Goal: Obtain resource: Obtain resource

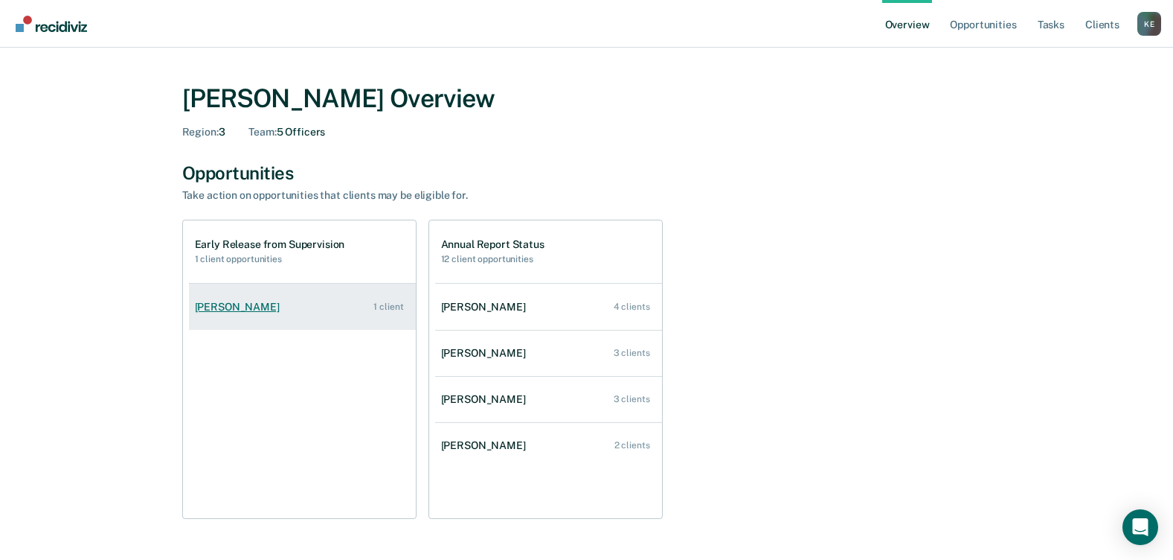
click at [206, 307] on div "Jordan Guedry" at bounding box center [240, 307] width 91 height 13
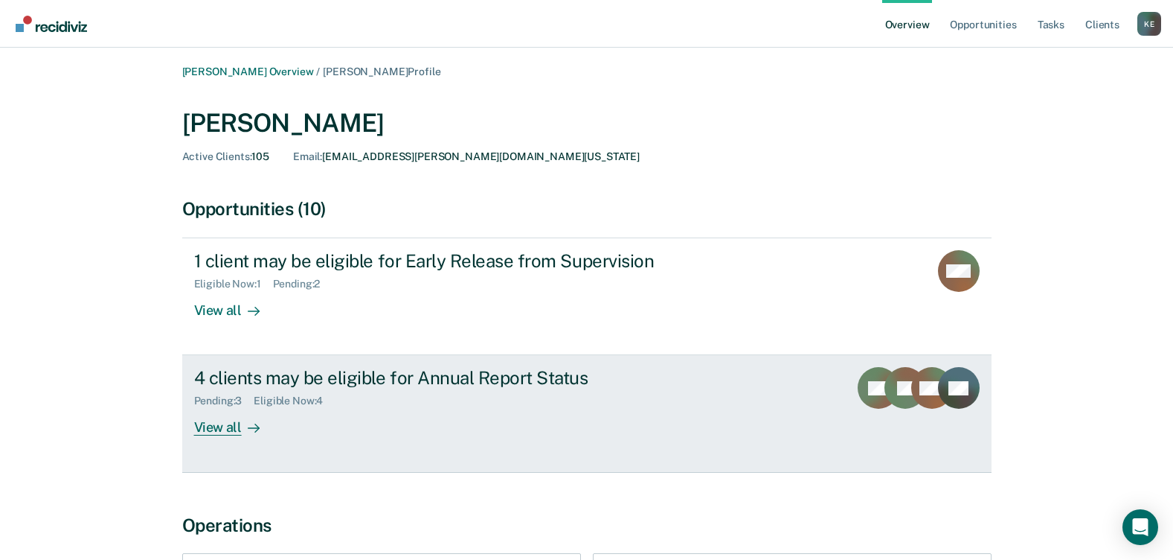
click at [225, 349] on div "View all" at bounding box center [235, 421] width 83 height 29
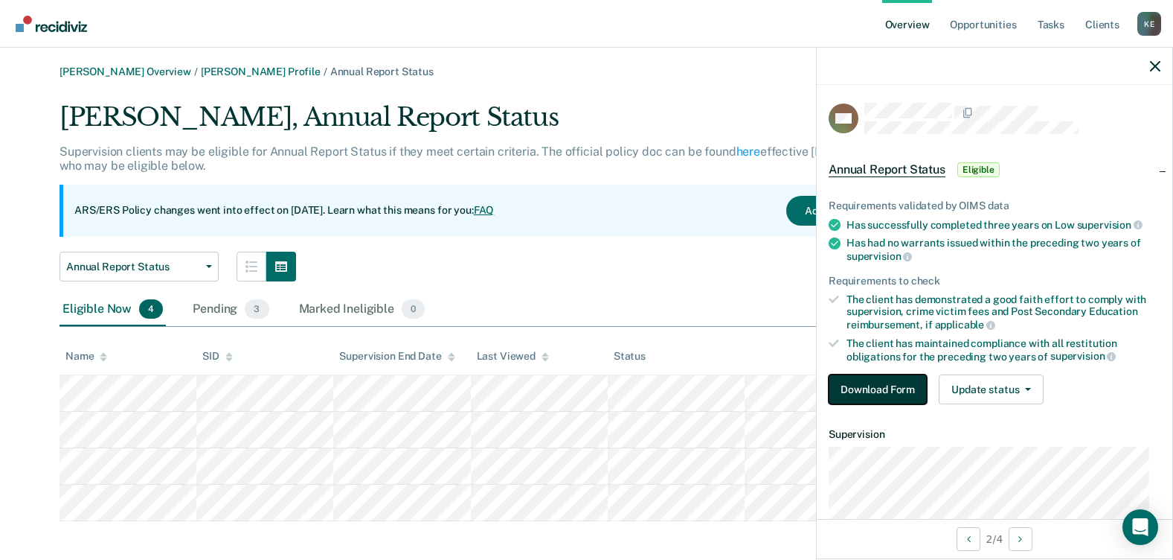
click at [810, 349] on button "Download Form" at bounding box center [878, 389] width 98 height 30
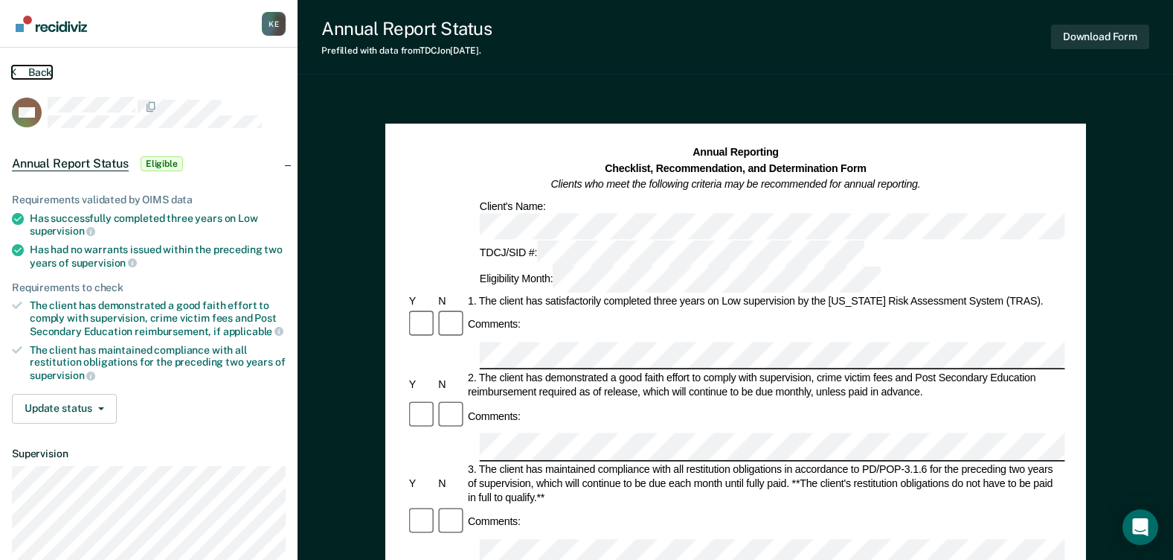
click at [25, 72] on button "Back" at bounding box center [32, 71] width 40 height 13
click at [23, 69] on button "Back" at bounding box center [32, 71] width 40 height 13
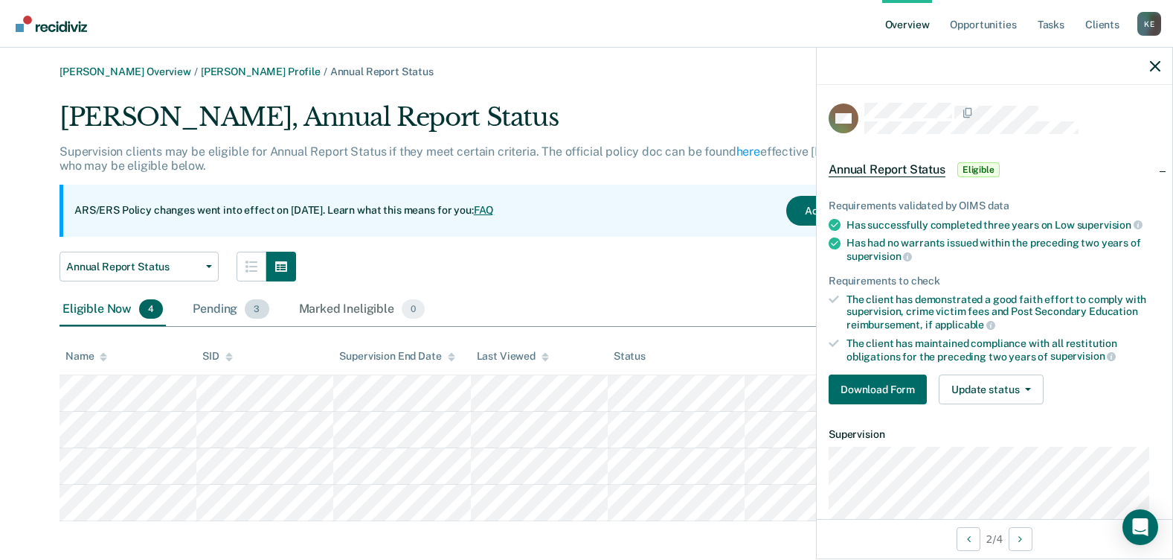
click at [219, 298] on div "Pending 3" at bounding box center [231, 309] width 82 height 33
